Goal: Complete application form

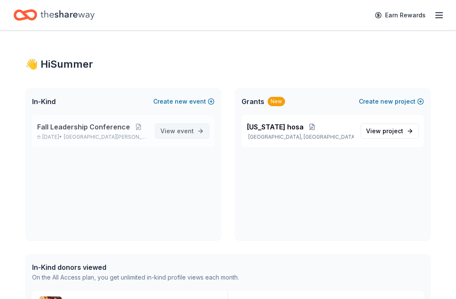
click at [190, 134] on span "event" at bounding box center [185, 130] width 17 height 7
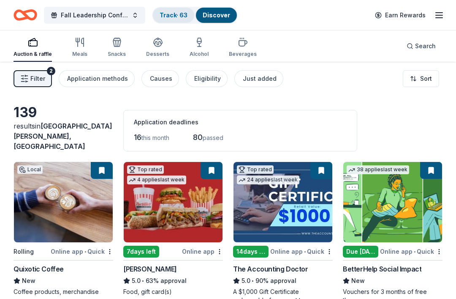
click at [179, 14] on link "Track · 63" at bounding box center [174, 14] width 28 height 7
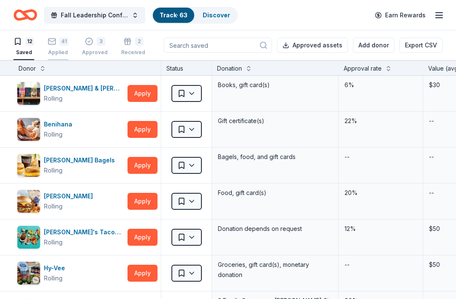
click at [68, 34] on button "41 Applied" at bounding box center [58, 47] width 21 height 26
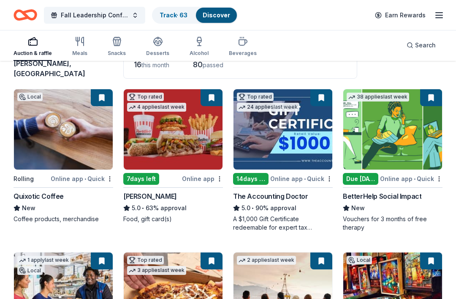
scroll to position [72, 0]
click at [167, 139] on img at bounding box center [173, 130] width 99 height 80
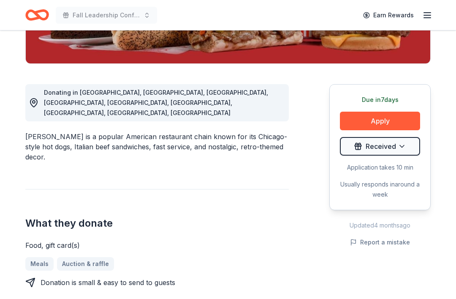
scroll to position [194, 0]
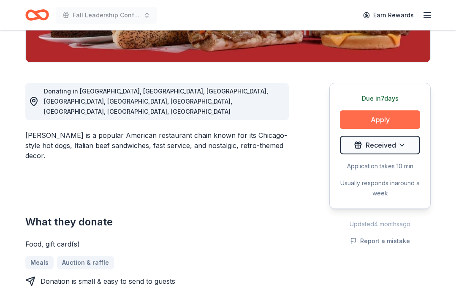
click at [402, 119] on button "Apply" at bounding box center [380, 119] width 80 height 19
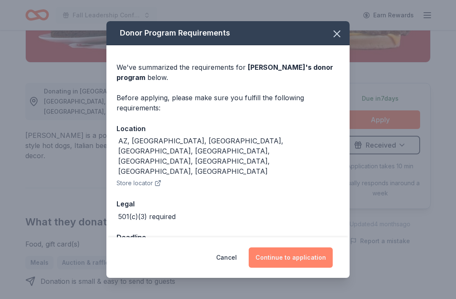
click at [278, 267] on button "Continue to application" at bounding box center [291, 257] width 84 height 20
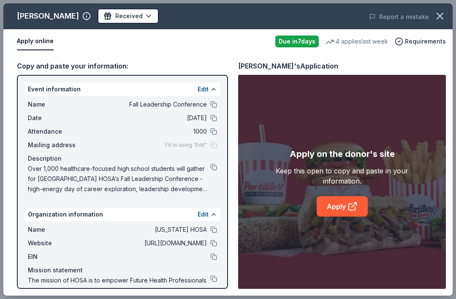
scroll to position [0, 0]
click at [118, 176] on span "Over 1,000 healthcare-focused high school students will gather for MN HOSA’s Fa…" at bounding box center [119, 179] width 183 height 30
click at [341, 216] on link "Apply" at bounding box center [342, 206] width 51 height 20
